Goal: Navigation & Orientation: Find specific page/section

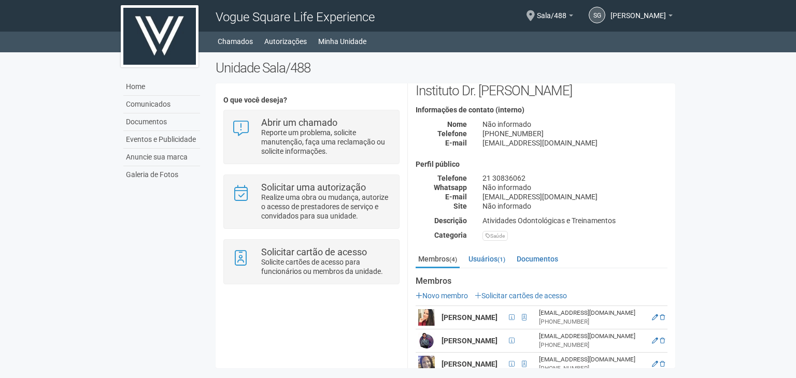
scroll to position [76, 0]
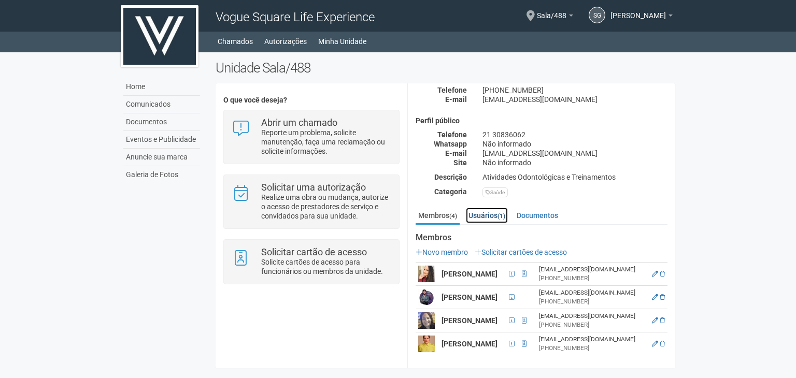
click at [491, 209] on link "Usuários (1)" at bounding box center [487, 216] width 42 height 16
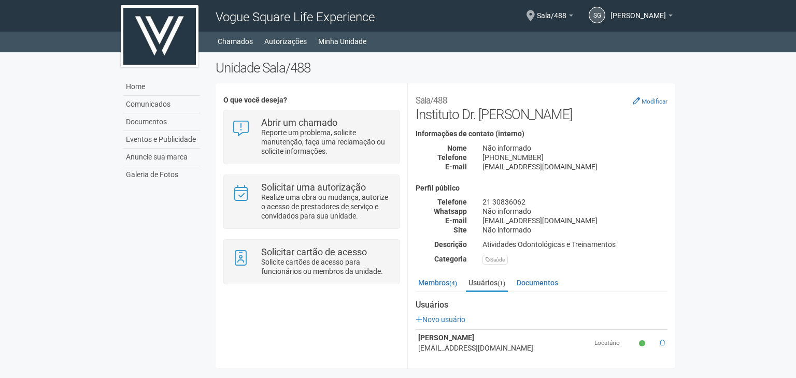
click at [537, 273] on div "Sala/488 Instituto Dr. [PERSON_NAME] Modificar Informações de contato (interno)…" at bounding box center [542, 183] width 252 height 184
click at [535, 288] on link "Documentos" at bounding box center [537, 283] width 47 height 16
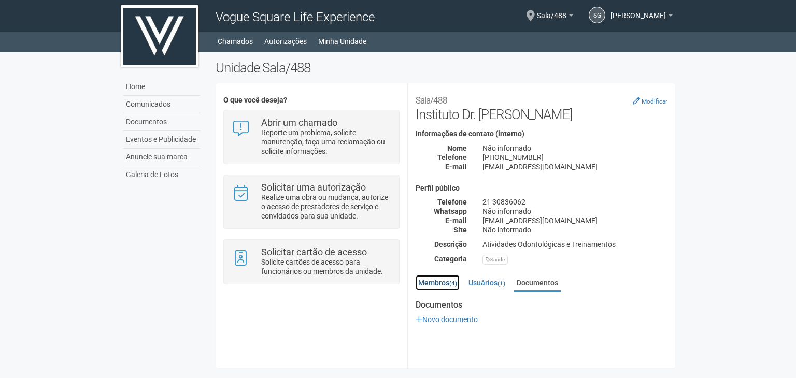
click at [432, 287] on link "Membros (4)" at bounding box center [438, 283] width 44 height 16
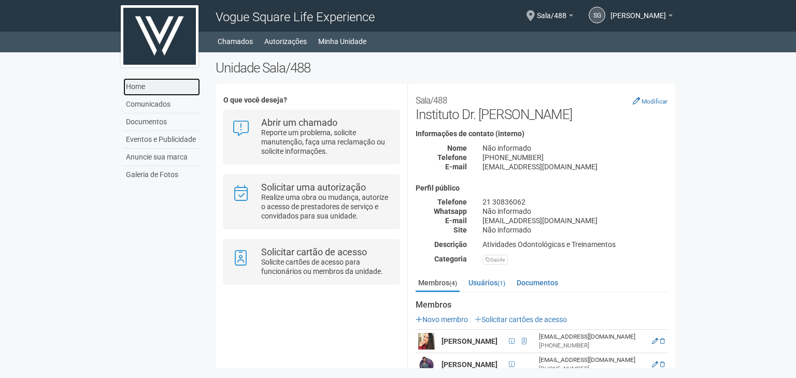
click at [147, 84] on link "Home" at bounding box center [161, 87] width 77 height 18
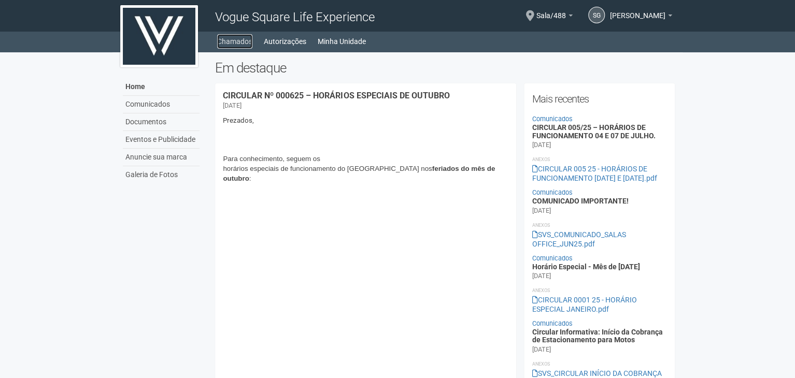
click at [233, 42] on link "Chamados" at bounding box center [234, 41] width 35 height 15
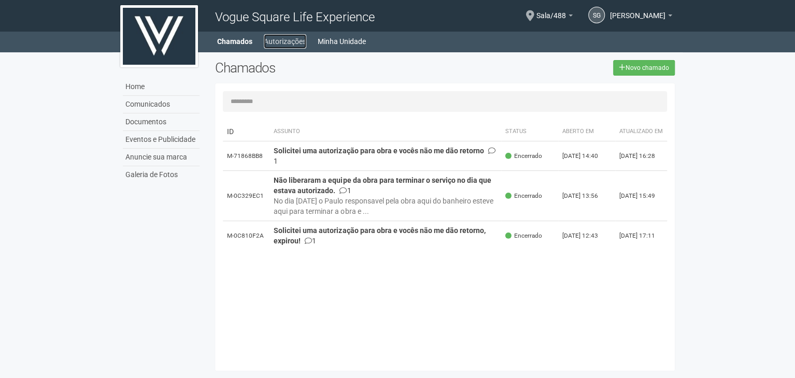
click at [284, 42] on link "Autorizações" at bounding box center [285, 41] width 42 height 15
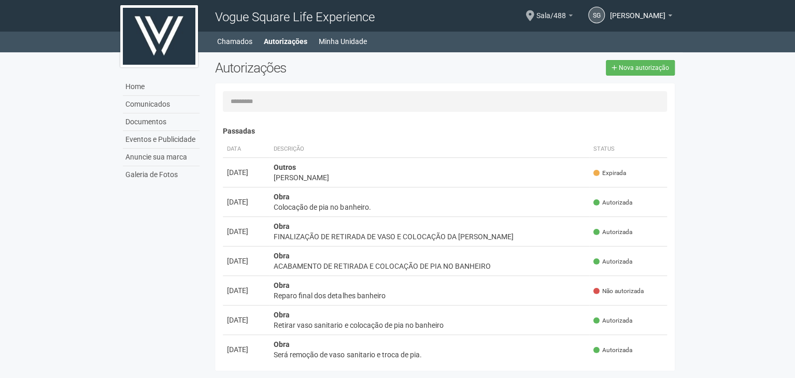
click at [551, 13] on link "Sala/488" at bounding box center [554, 17] width 36 height 8
